Goal: Information Seeking & Learning: Find specific page/section

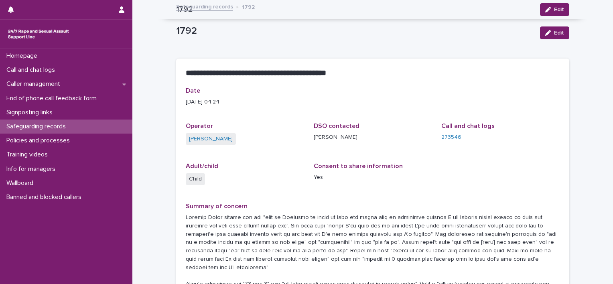
scroll to position [163, 0]
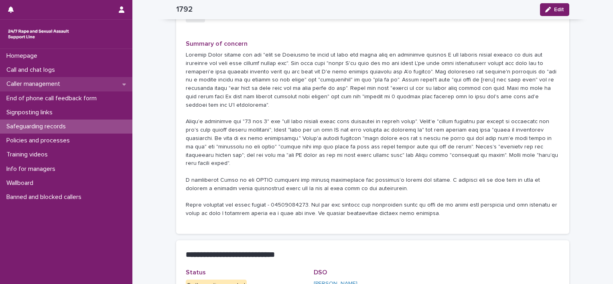
click at [34, 83] on p "Caller management" at bounding box center [34, 84] width 63 height 8
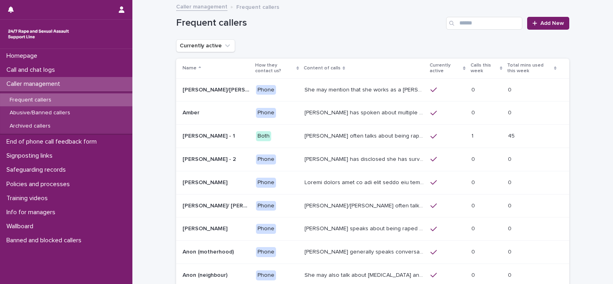
click at [41, 102] on p "Frequent callers" at bounding box center [30, 100] width 55 height 7
click at [479, 24] on input "Search" at bounding box center [484, 23] width 76 height 13
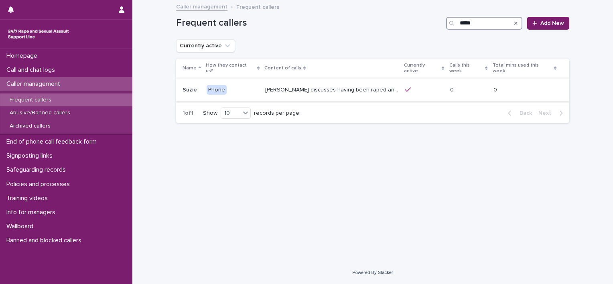
type input "*****"
click at [301, 85] on p "Suzie discusses having been raped and sexually assaulted twice by a man who she…" at bounding box center [332, 89] width 135 height 8
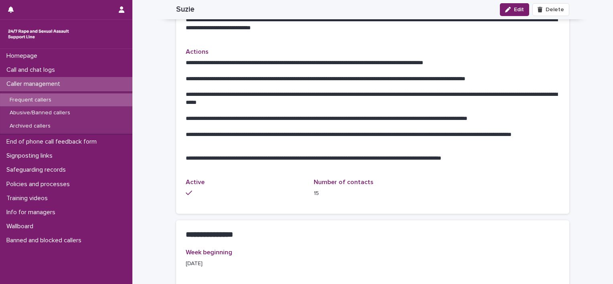
scroll to position [313, 0]
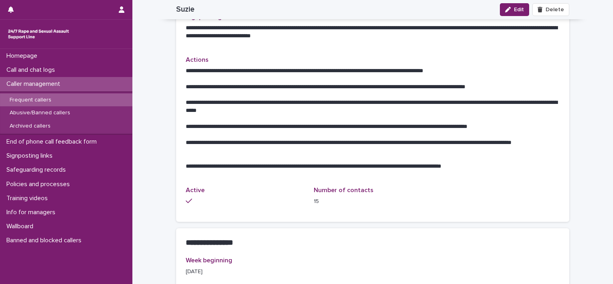
click at [80, 102] on div "Frequent callers" at bounding box center [66, 99] width 132 height 13
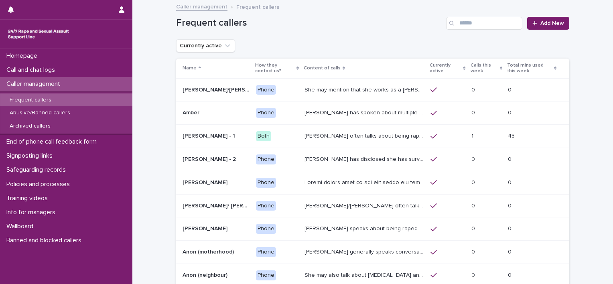
click at [216, 113] on p at bounding box center [216, 113] width 67 height 7
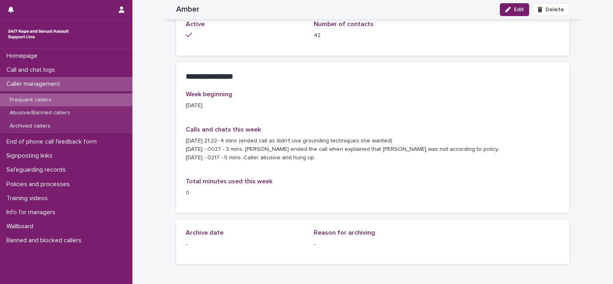
scroll to position [722, 0]
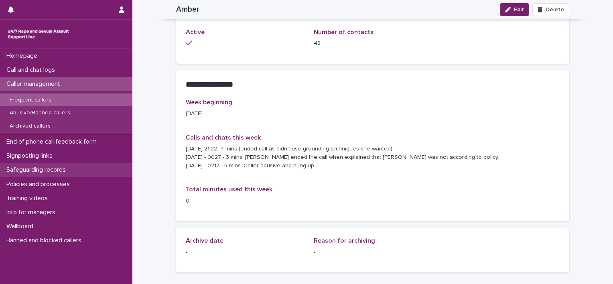
click at [51, 164] on div "Safeguarding records" at bounding box center [66, 170] width 132 height 14
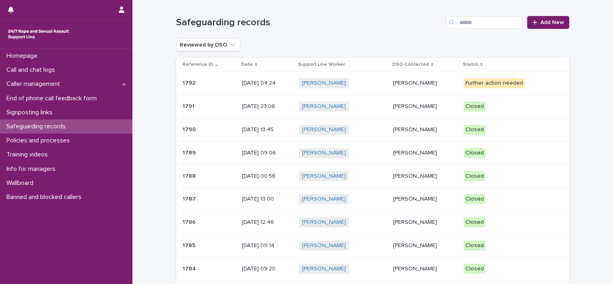
click at [285, 81] on p "14/10/2025 04:24" at bounding box center [267, 83] width 51 height 7
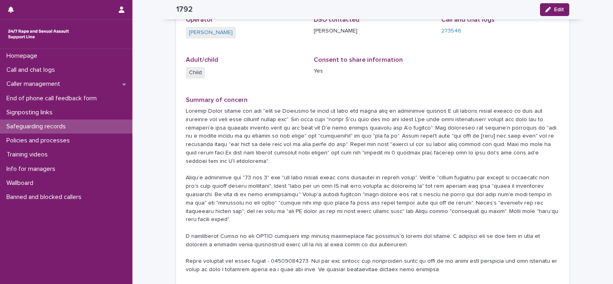
scroll to position [120, 0]
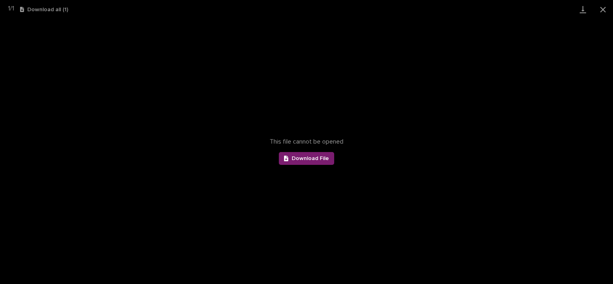
scroll to position [1003, 0]
